Goal: Task Accomplishment & Management: Manage account settings

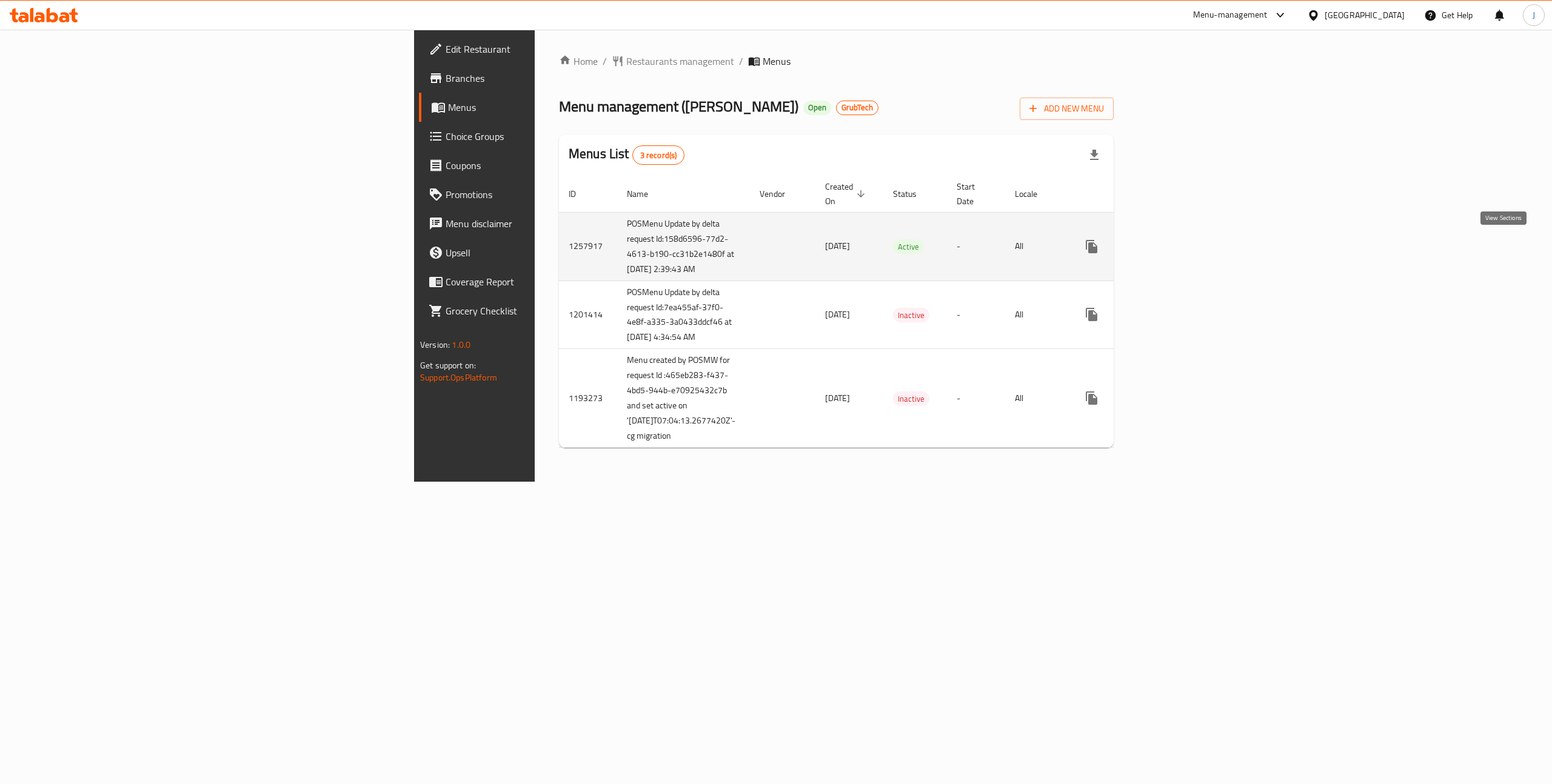
click at [1194, 240] on link "enhanced table" at bounding box center [1179, 246] width 29 height 29
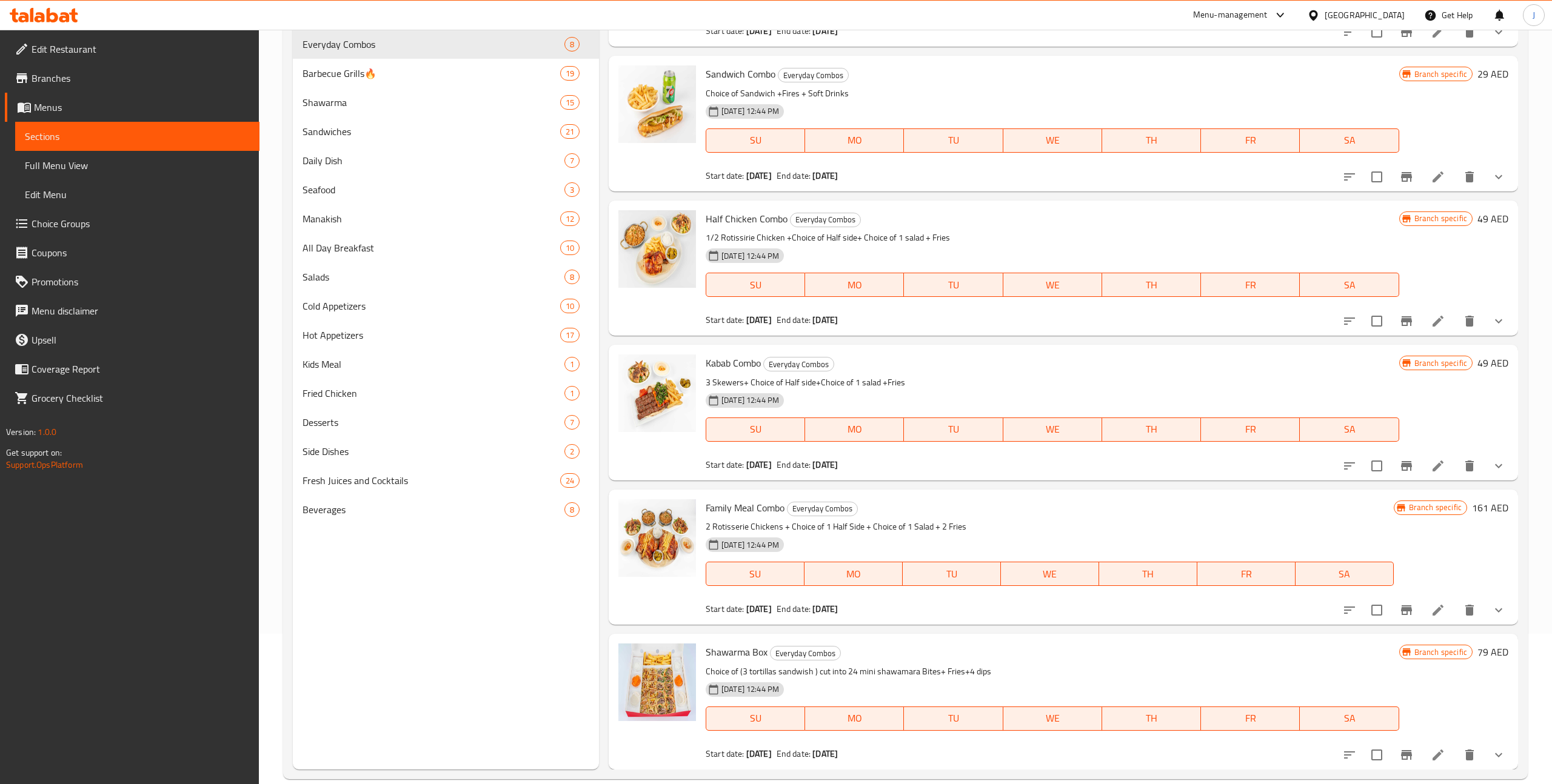
scroll to position [170, 0]
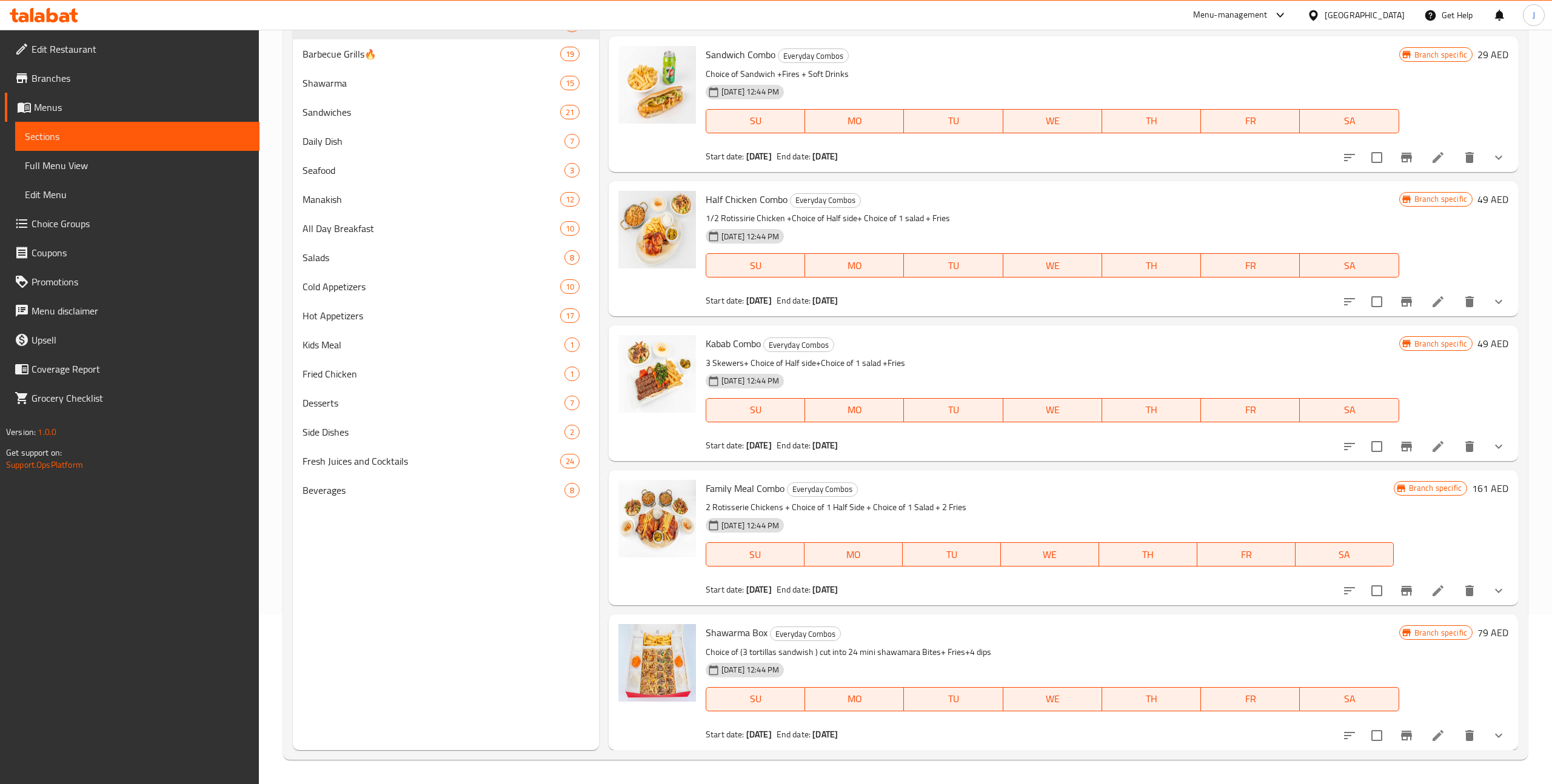
click at [61, 84] on span "Branches" at bounding box center [141, 77] width 218 height 14
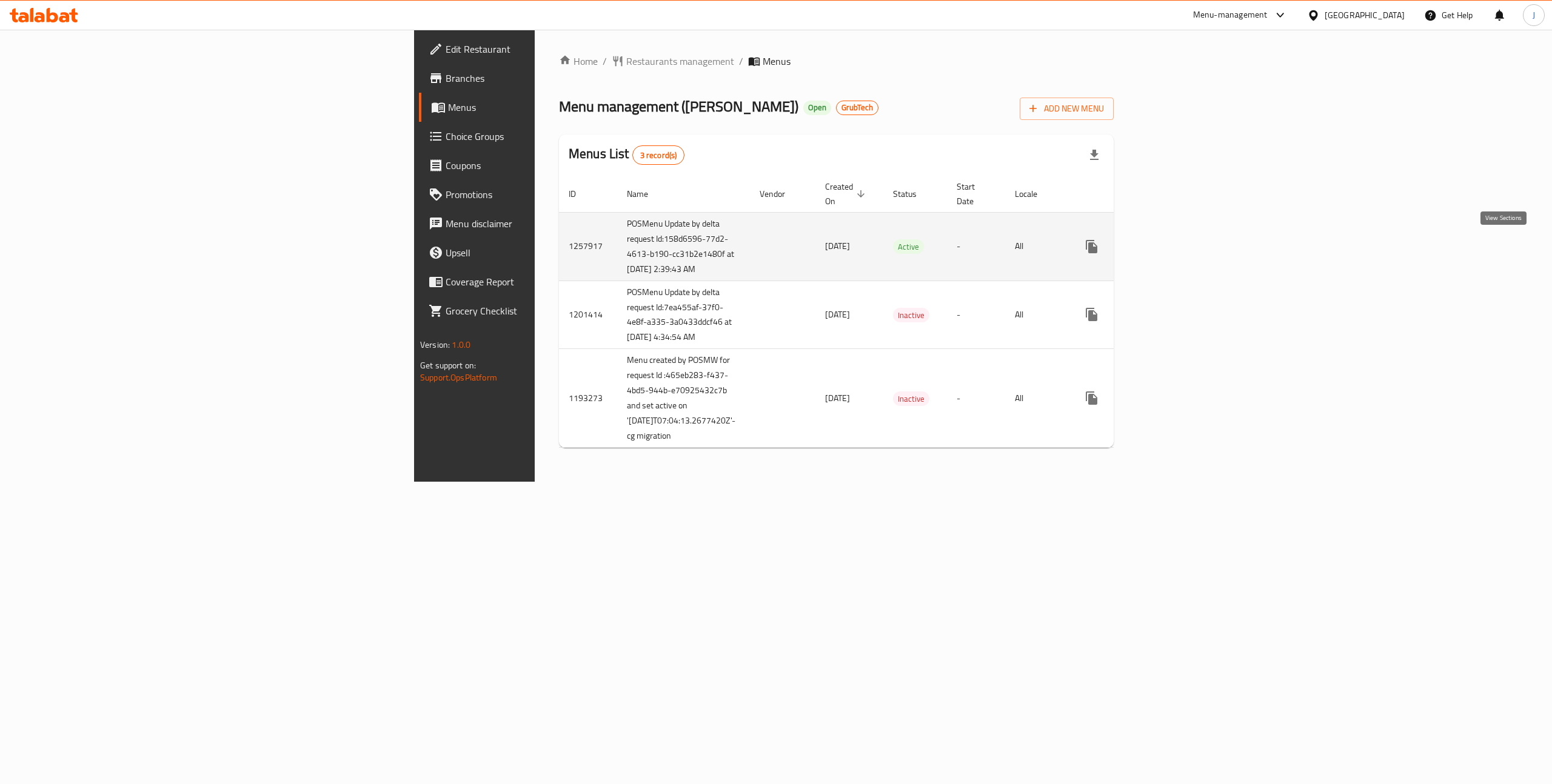
click at [1186, 242] on icon "enhanced table" at bounding box center [1179, 246] width 14 height 14
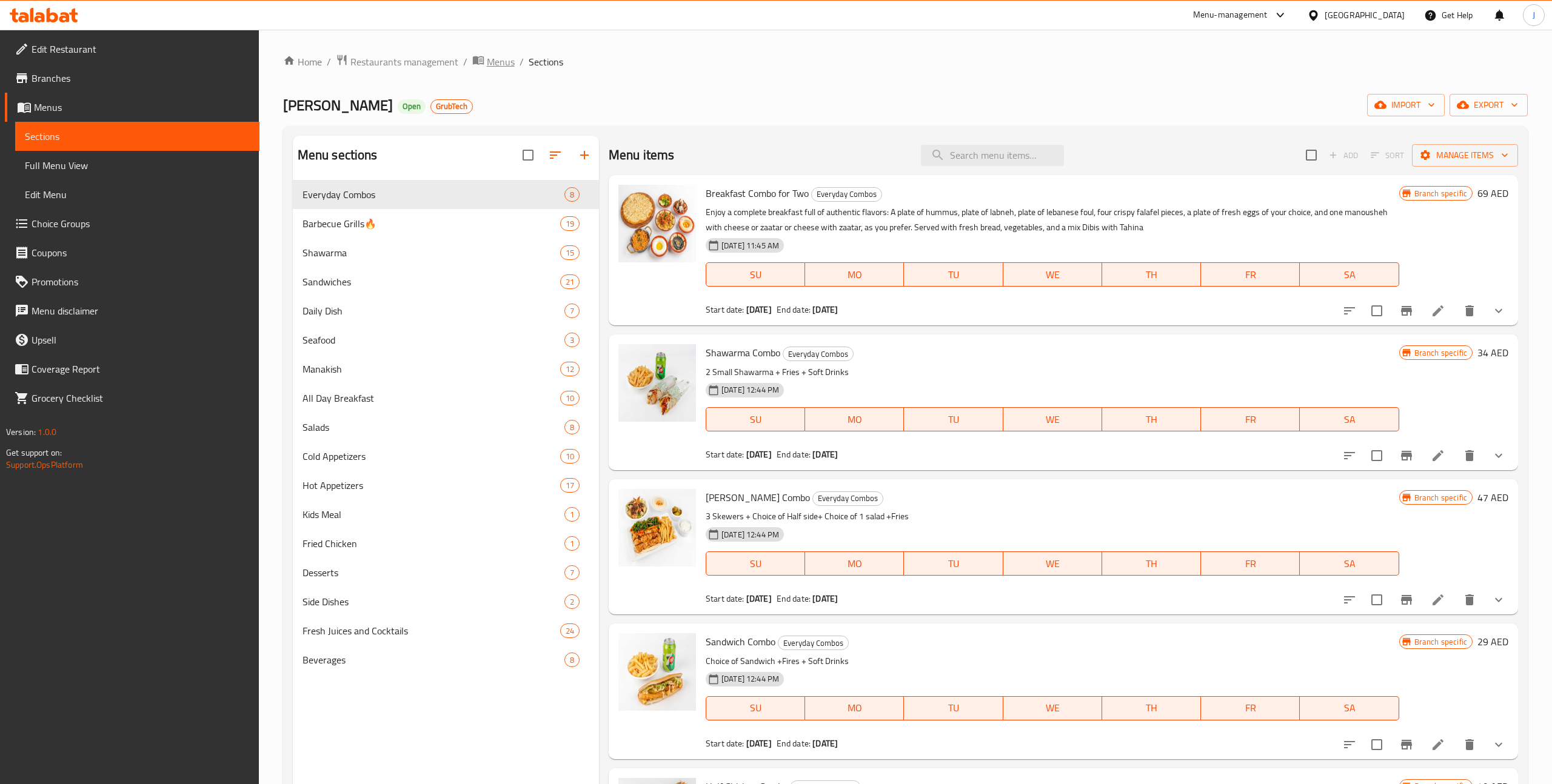
click at [488, 64] on span "Menus" at bounding box center [500, 61] width 28 height 14
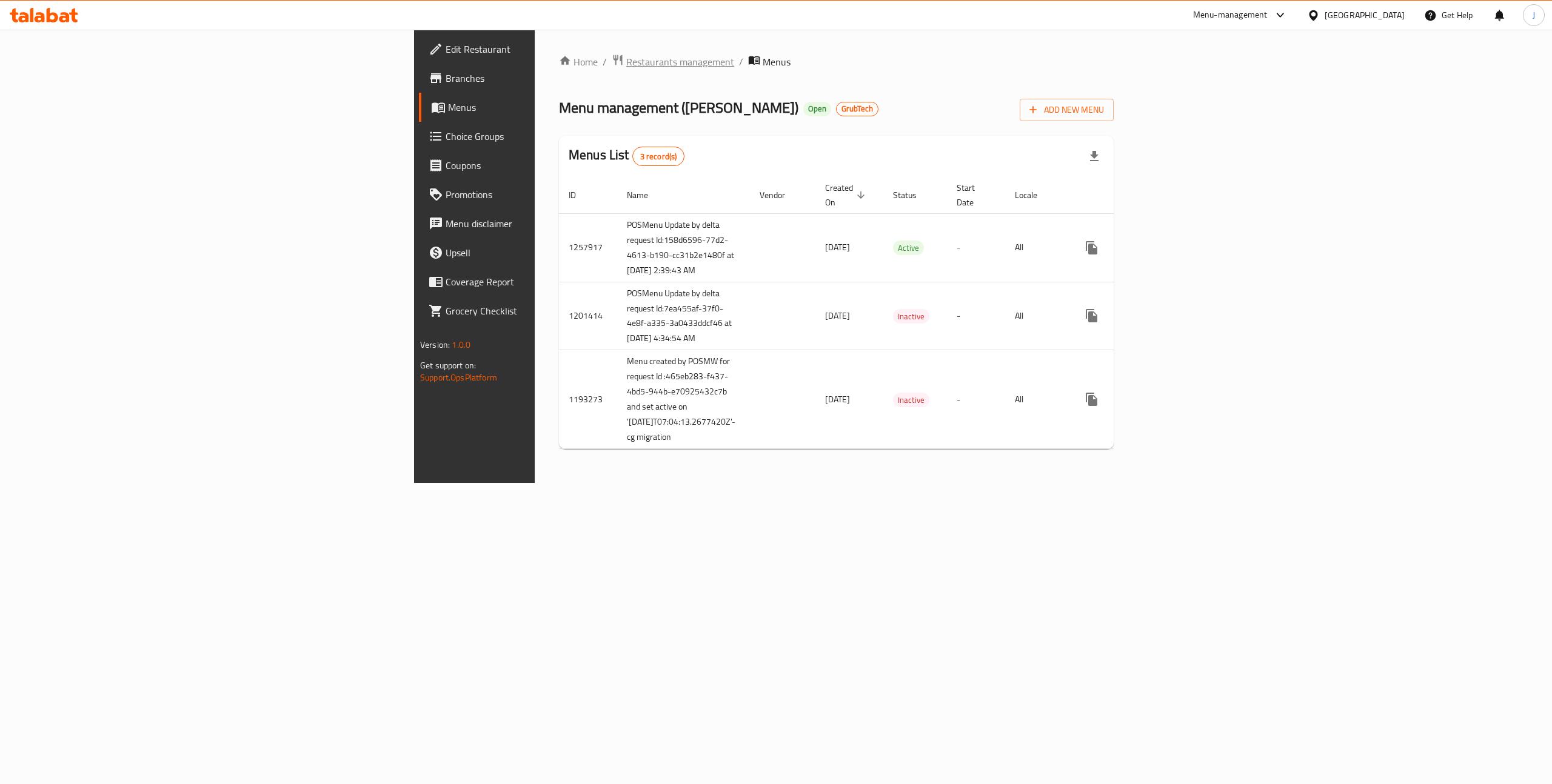
click at [626, 61] on span "Restaurants management" at bounding box center [680, 61] width 108 height 14
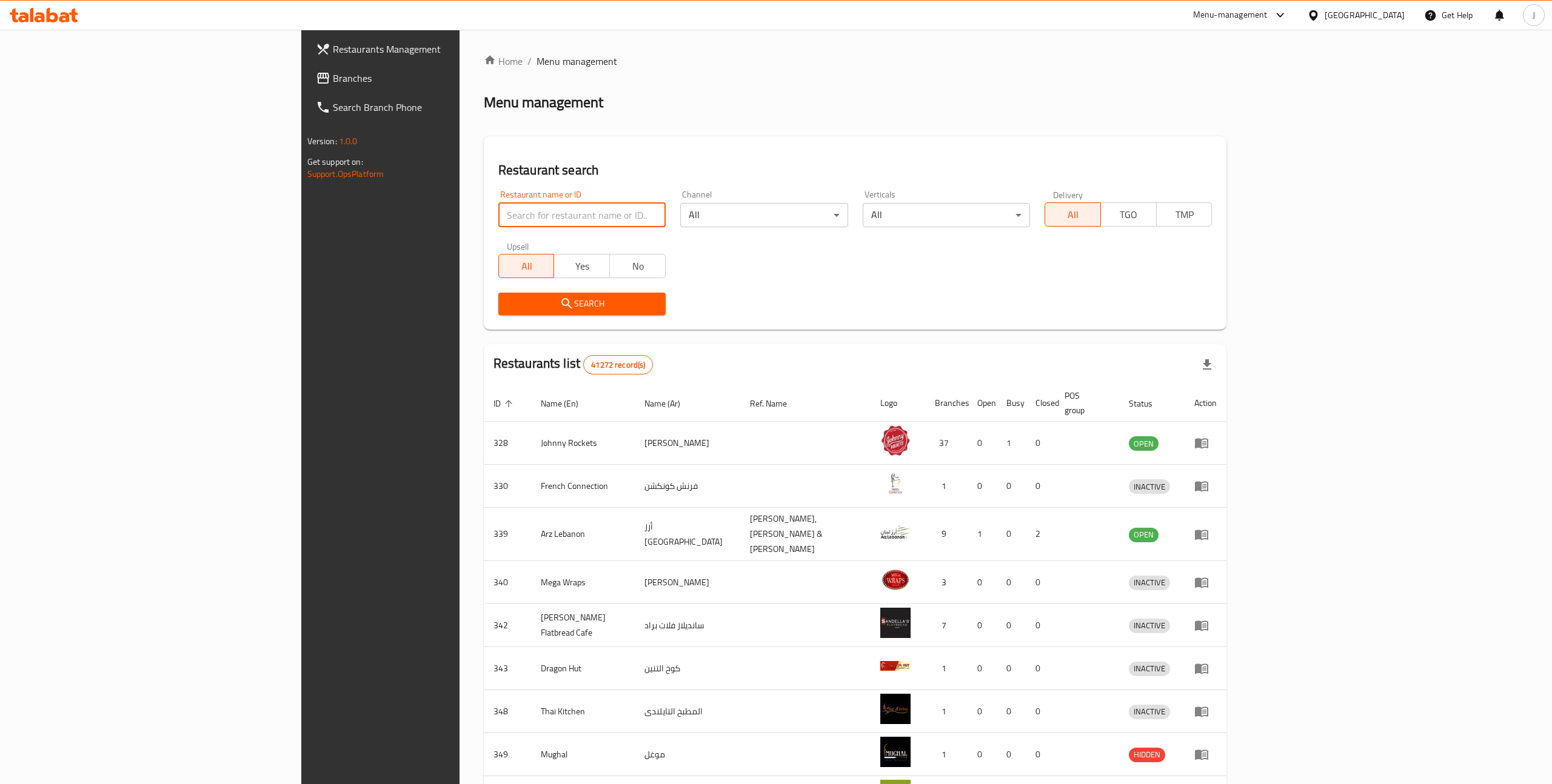
click at [499, 216] on input "search" at bounding box center [582, 214] width 167 height 24
click button "Search" at bounding box center [582, 304] width 167 height 22
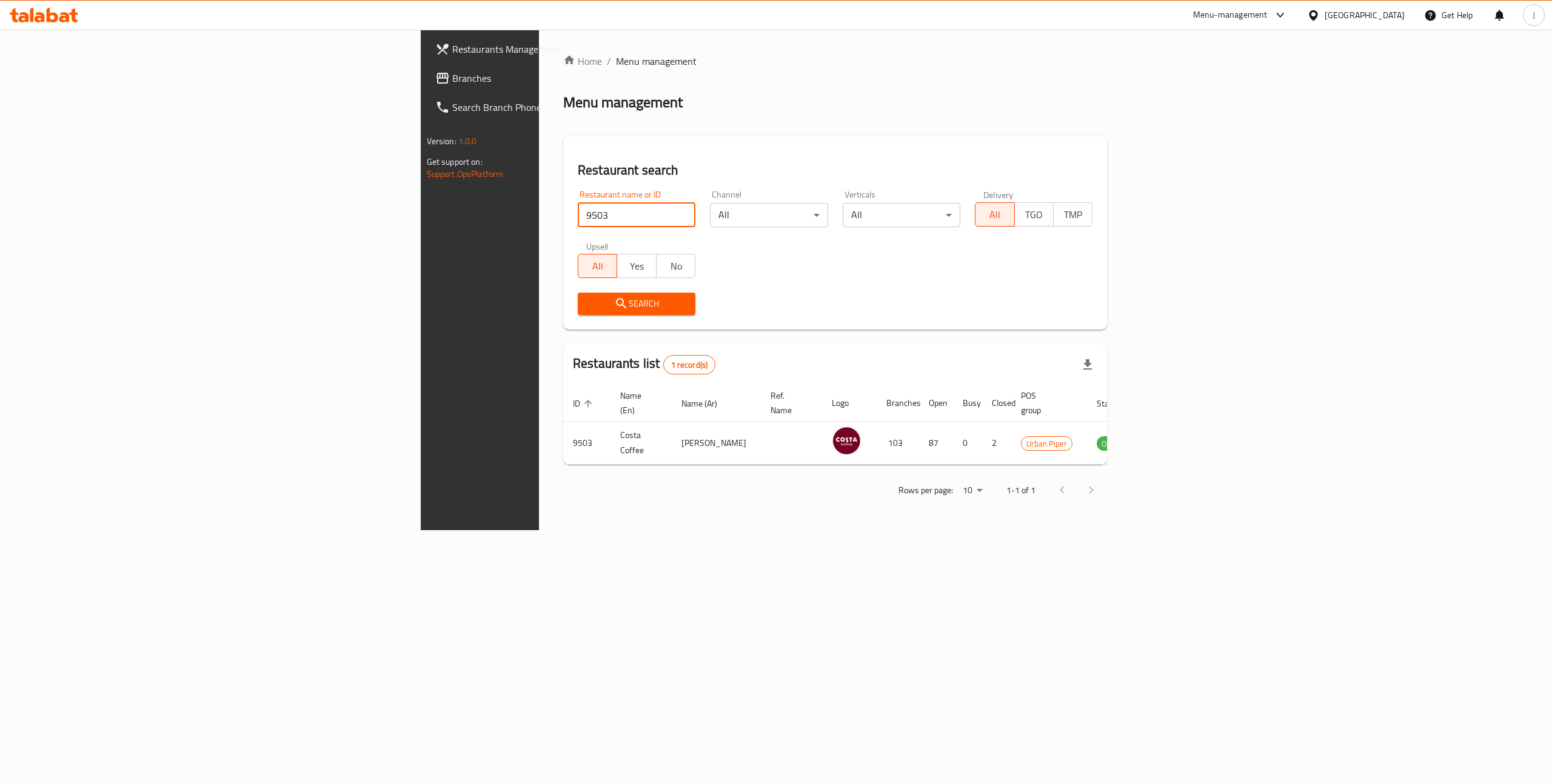
click at [578, 223] on input "9503" at bounding box center [637, 214] width 118 height 24
paste input "3929"
type input "3929"
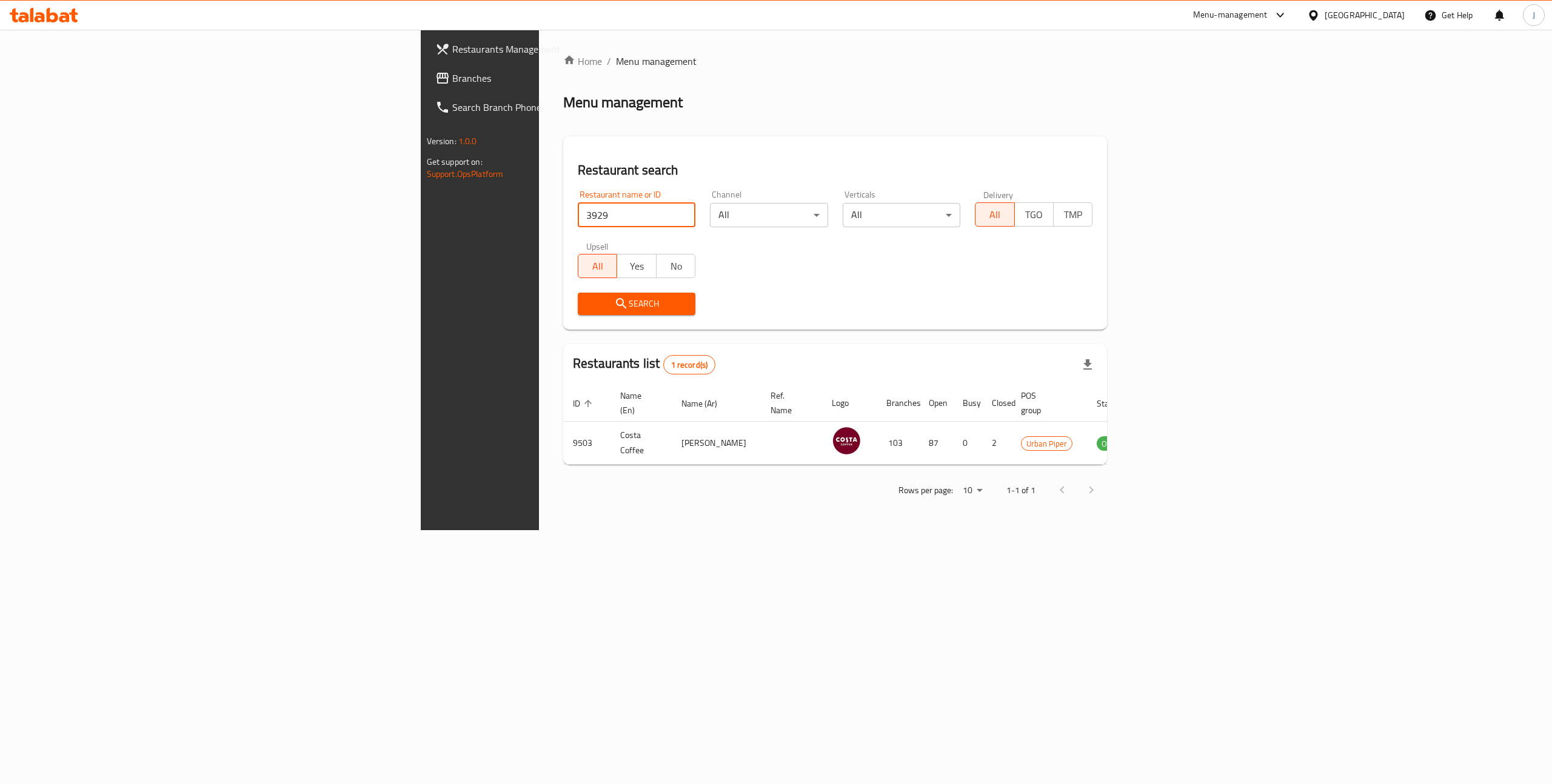
click button "Search" at bounding box center [637, 304] width 118 height 22
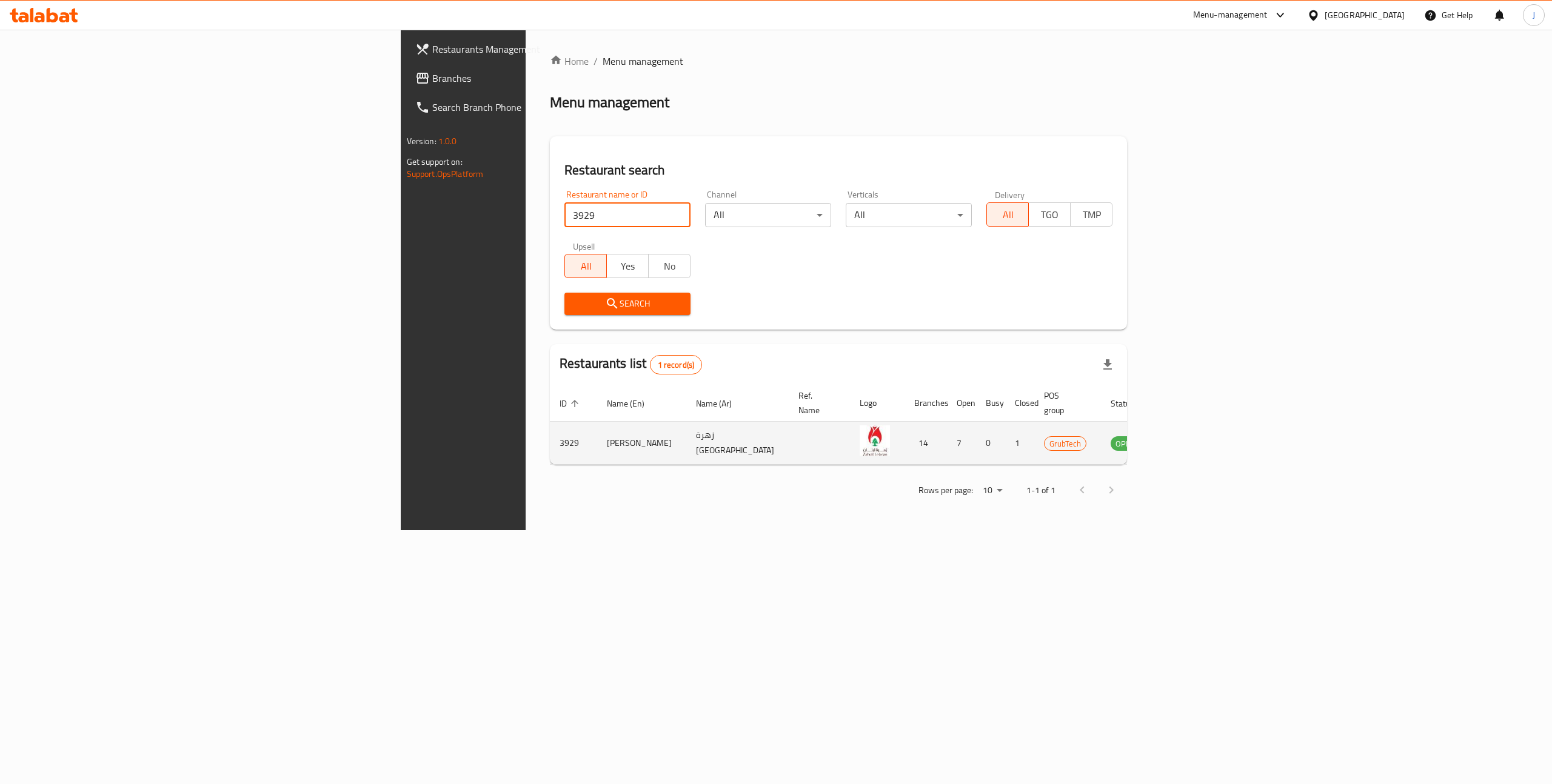
click at [789, 435] on td "enhanced table" at bounding box center [819, 443] width 61 height 43
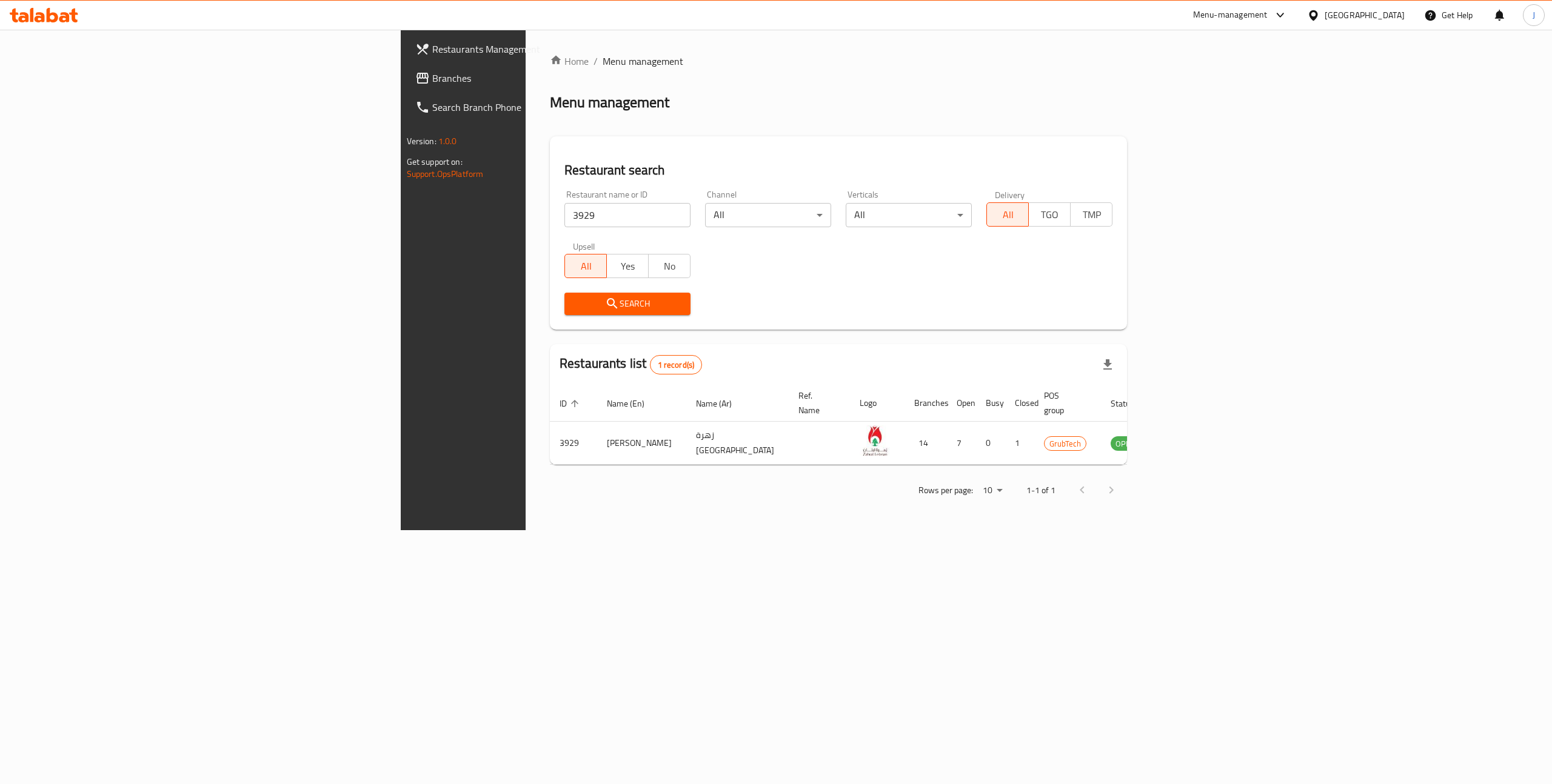
click at [432, 74] on span "Branches" at bounding box center [541, 77] width 218 height 14
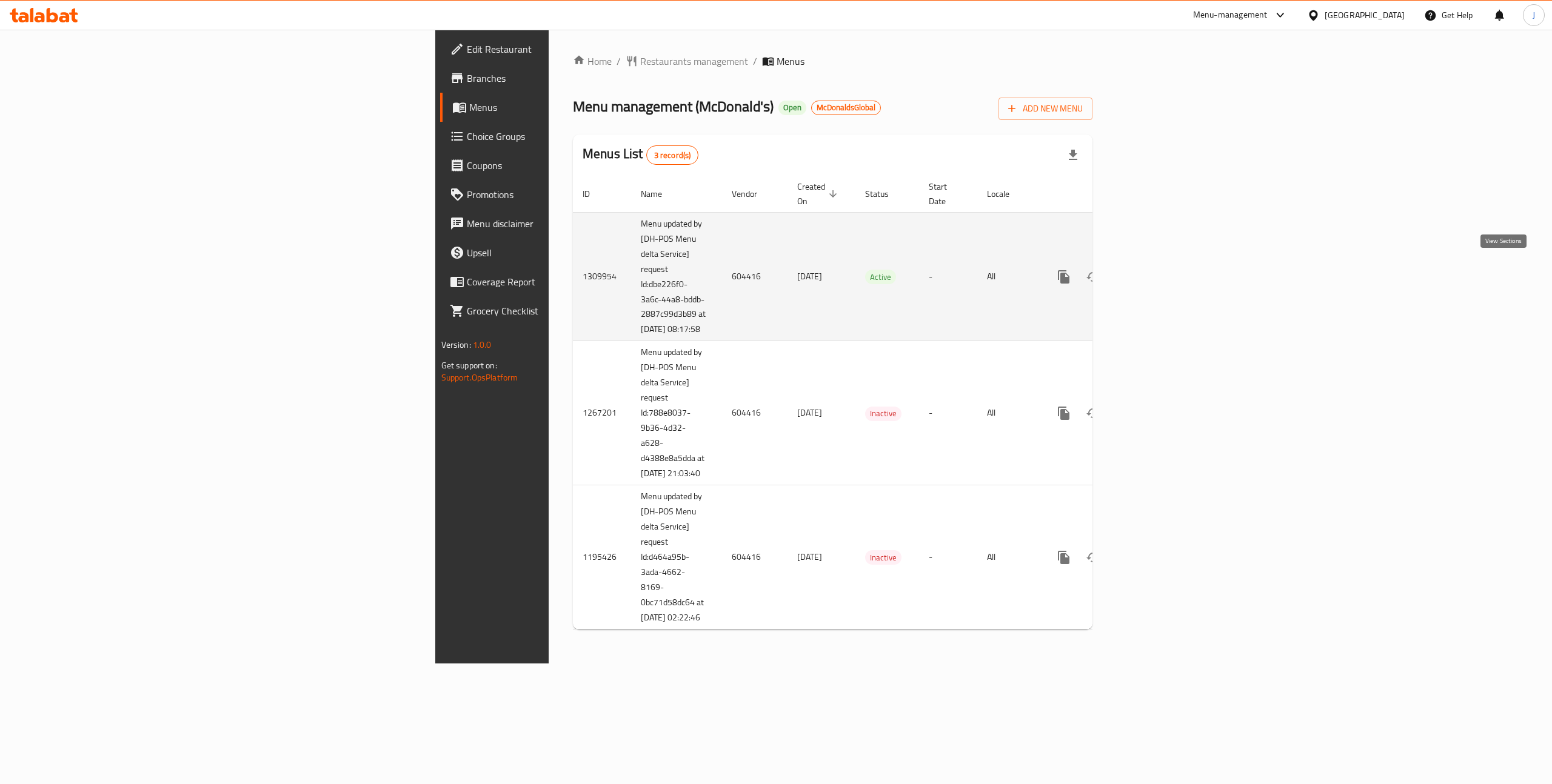
click at [1158, 270] on icon "enhanced table" at bounding box center [1151, 276] width 14 height 14
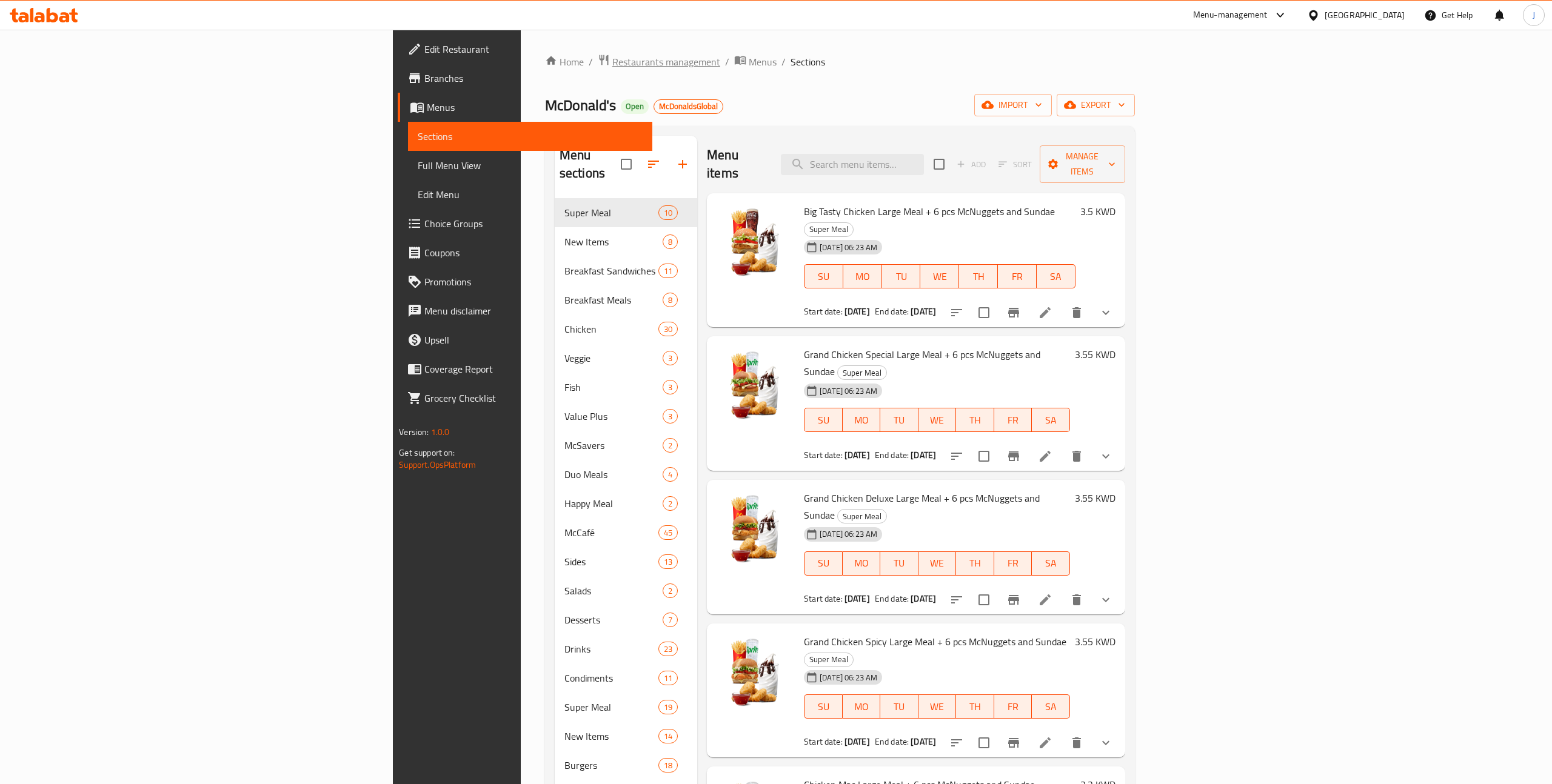
click at [612, 57] on span "Restaurants management" at bounding box center [666, 61] width 108 height 14
click at [748, 64] on span "Menus" at bounding box center [762, 61] width 28 height 14
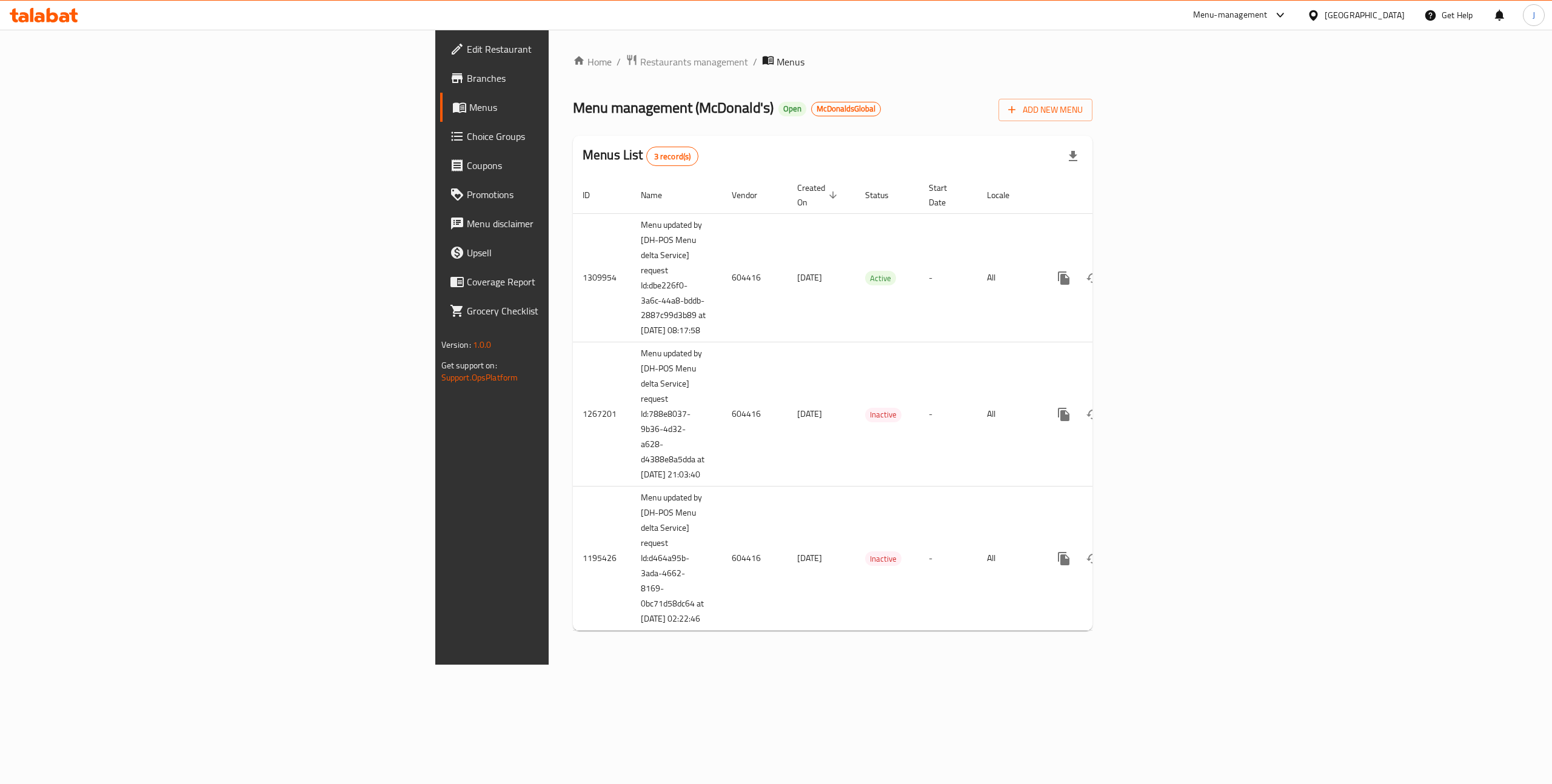
click at [467, 76] on span "Branches" at bounding box center [576, 77] width 218 height 14
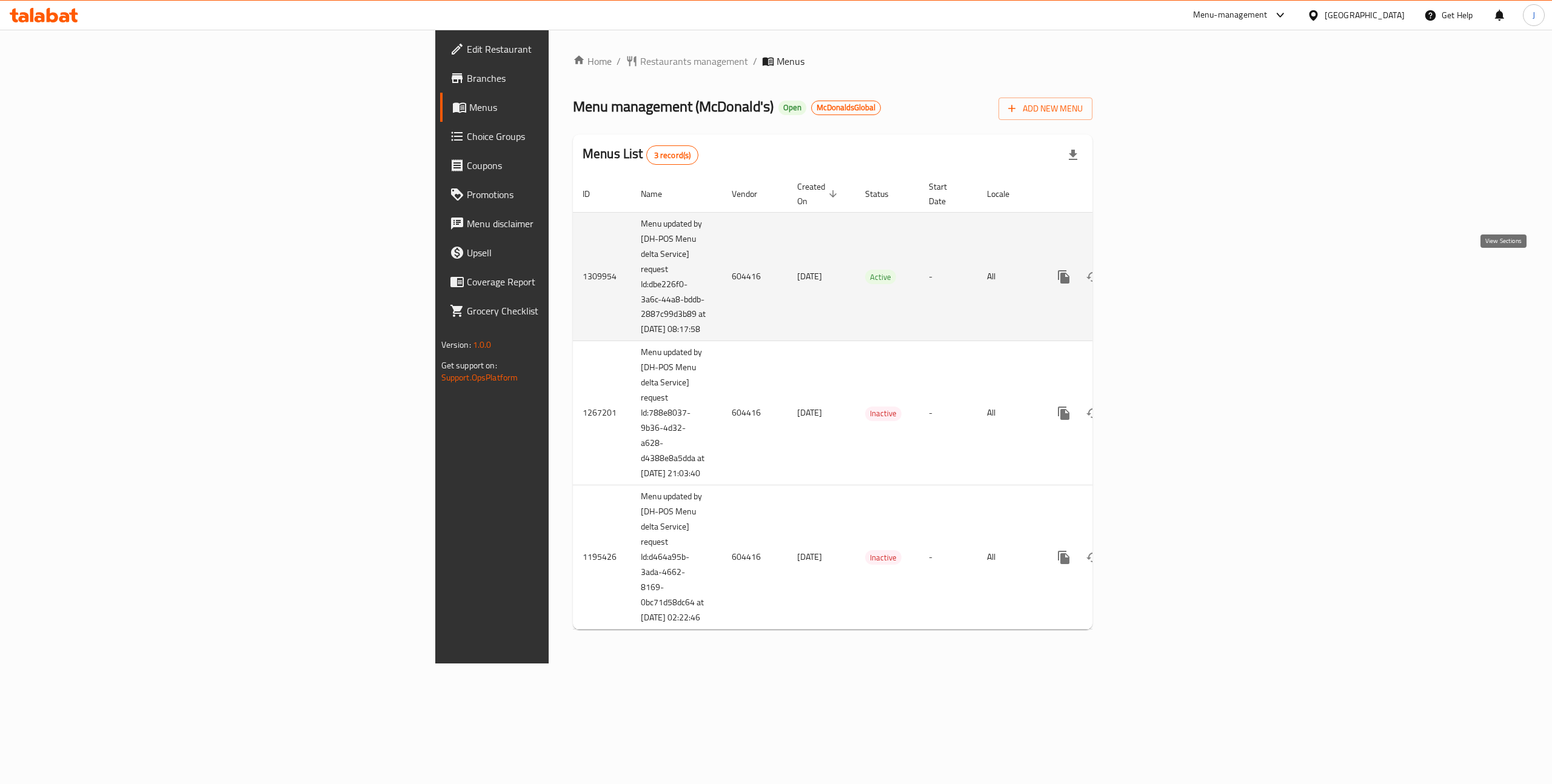
click at [1158, 271] on icon "enhanced table" at bounding box center [1151, 276] width 14 height 14
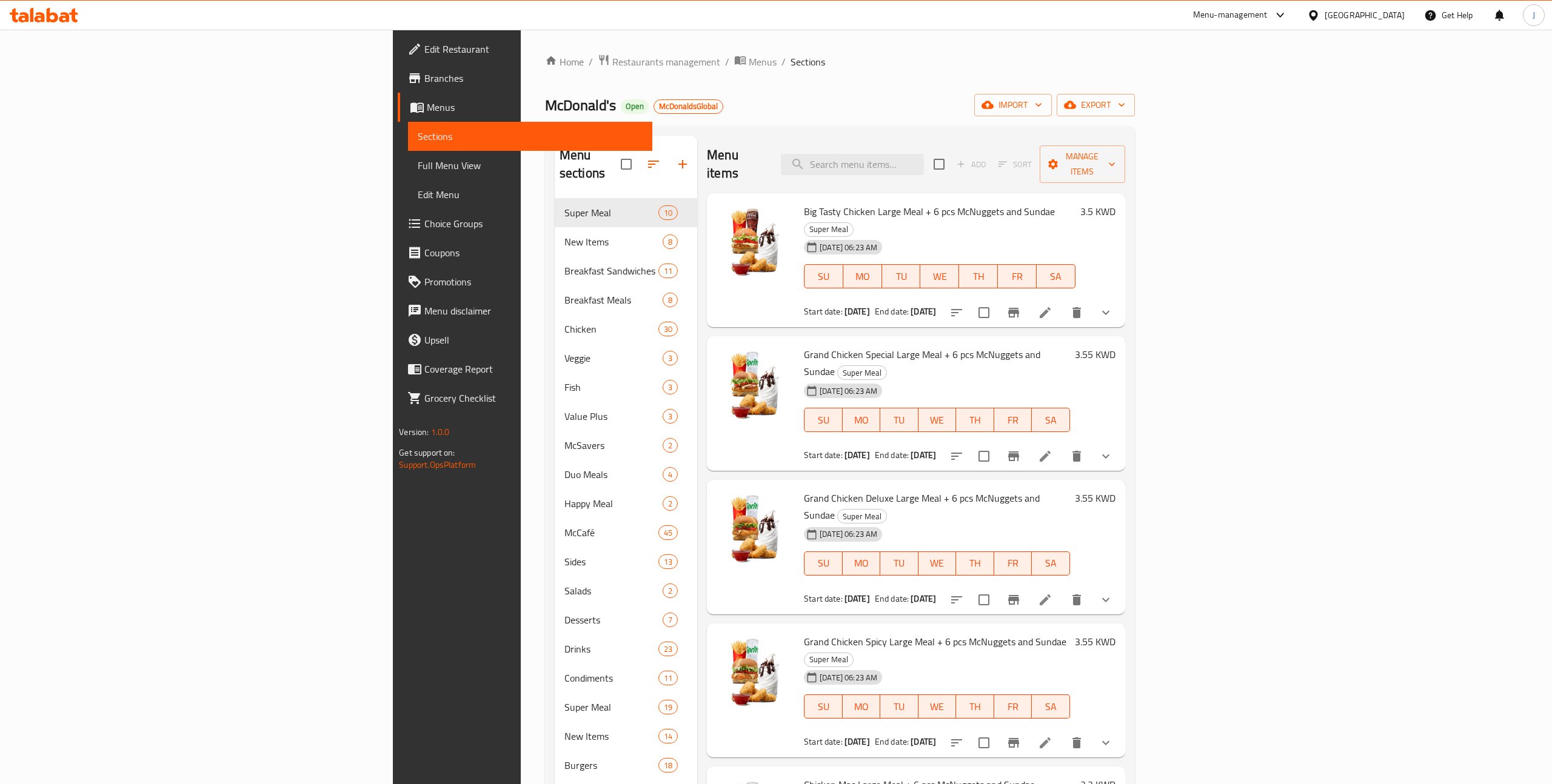
click at [424, 80] on span "Branches" at bounding box center [533, 77] width 218 height 14
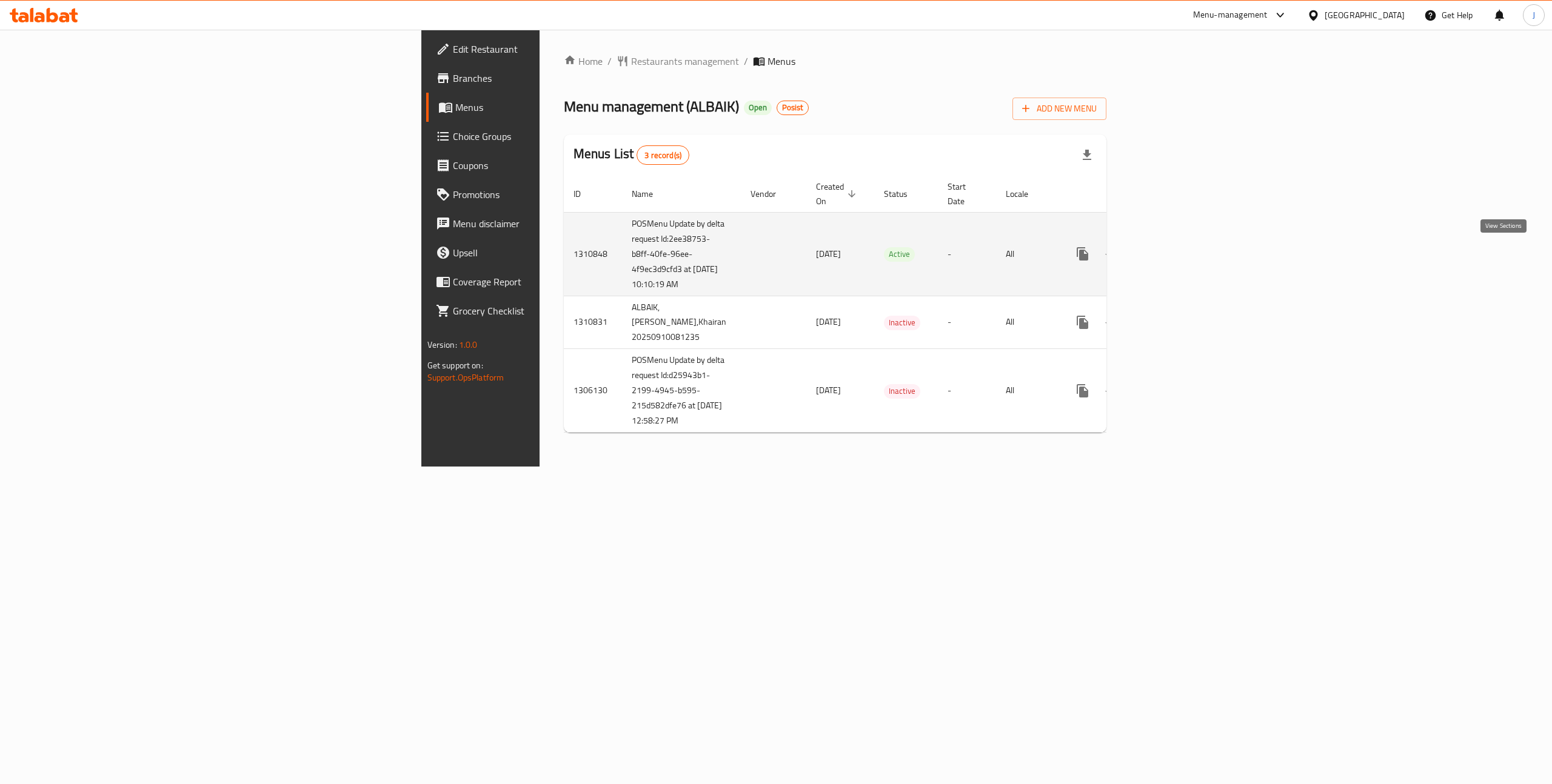
click at [1184, 261] on link "enhanced table" at bounding box center [1169, 253] width 29 height 29
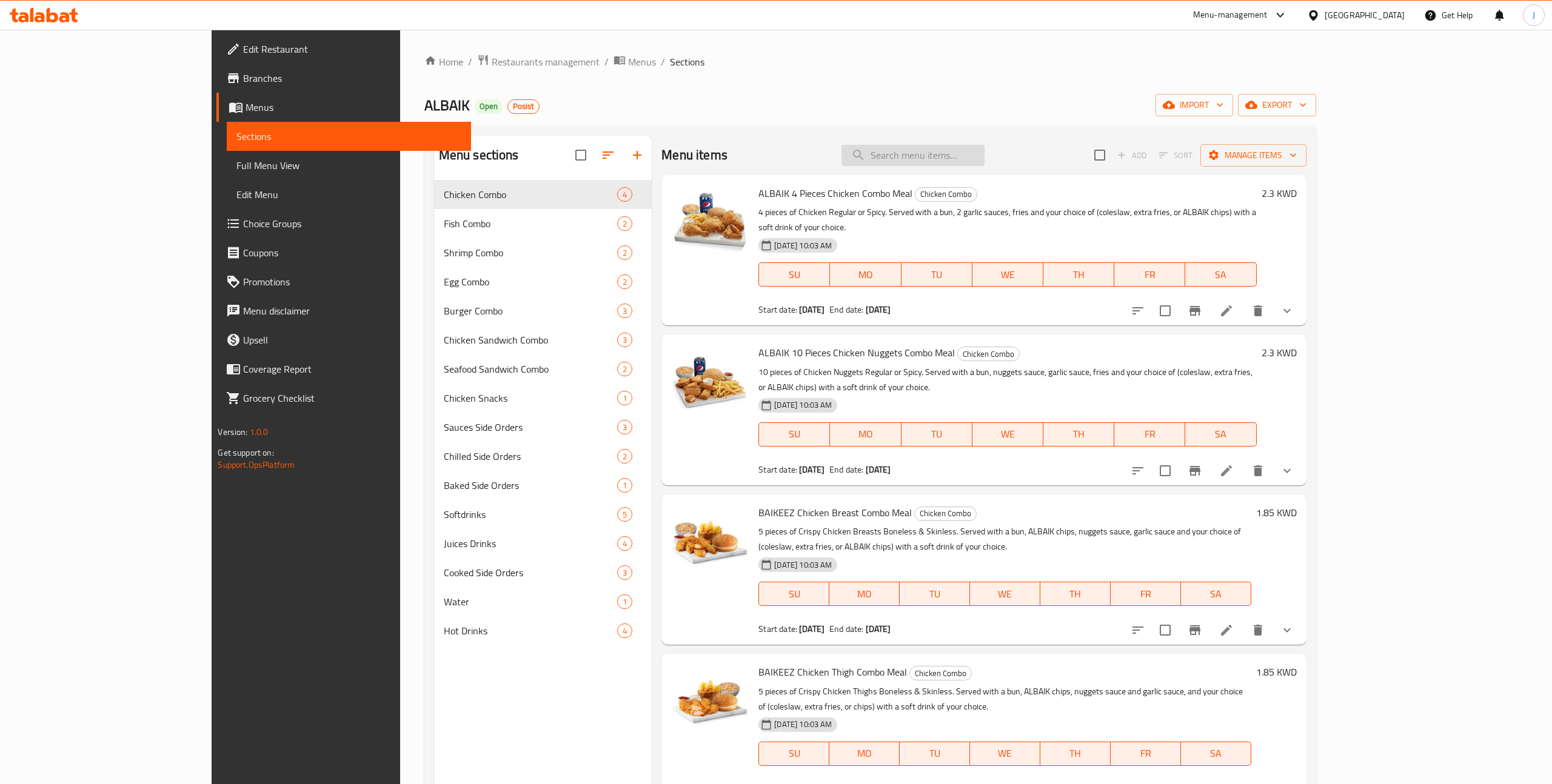
click at [969, 162] on input "search" at bounding box center [913, 156] width 143 height 21
type input "fish"
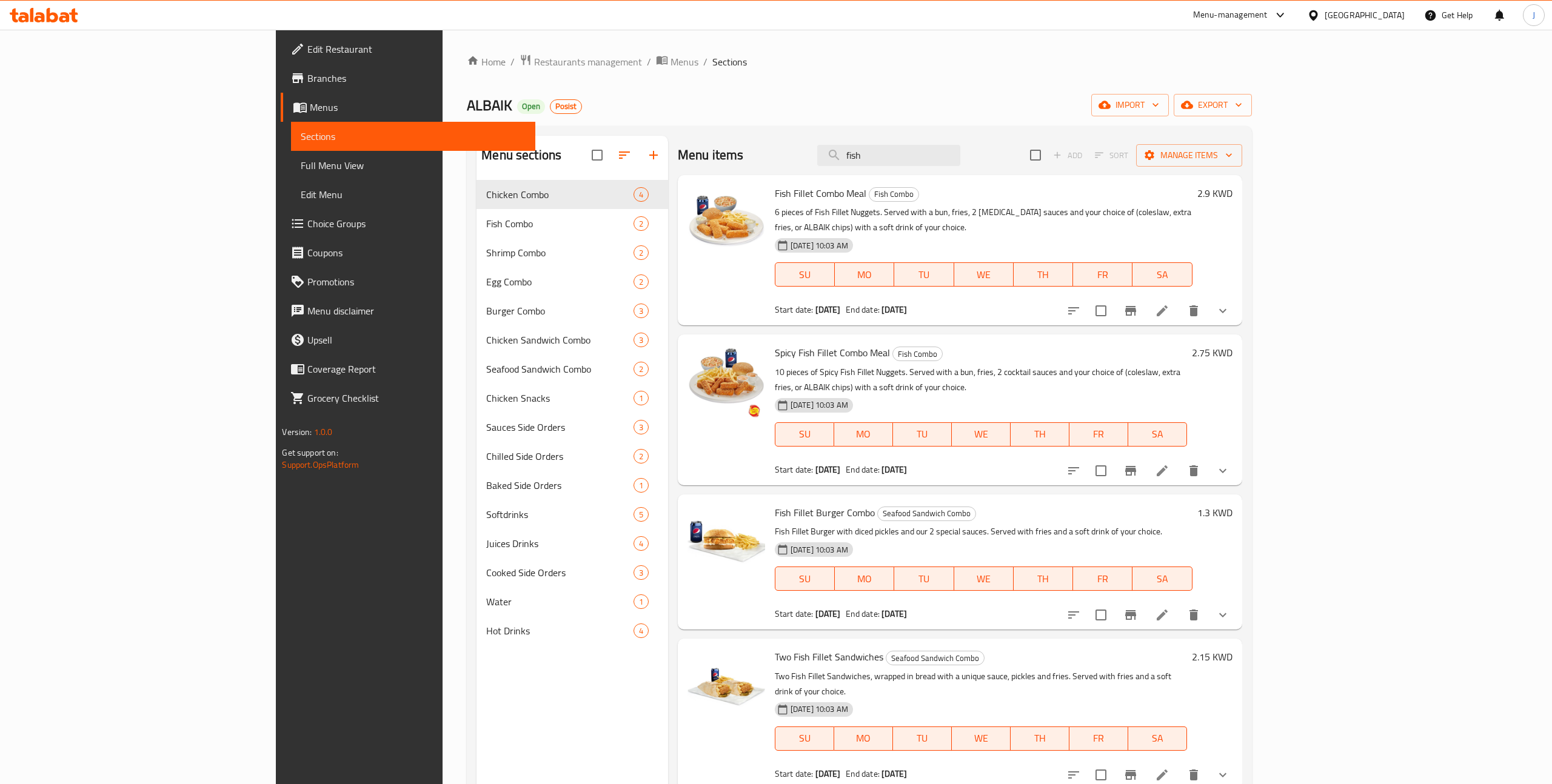
click at [308, 45] on span "Edit Restaurant" at bounding box center [417, 48] width 218 height 14
